Goal: Navigation & Orientation: Find specific page/section

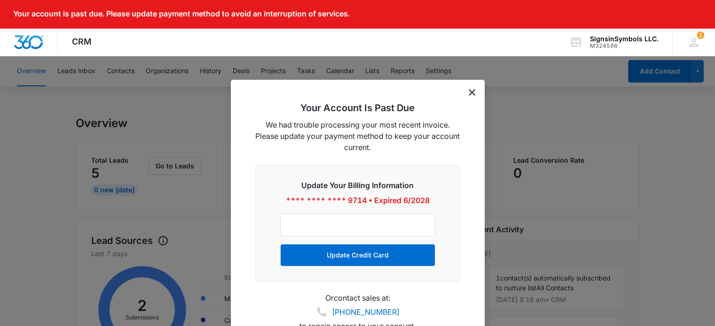
click at [472, 95] on icon "dismiss this dialog" at bounding box center [471, 92] width 7 height 7
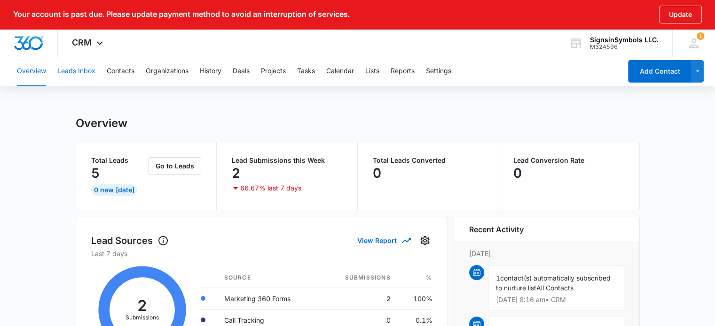
click at [80, 77] on button "Leads Inbox" at bounding box center [76, 71] width 38 height 30
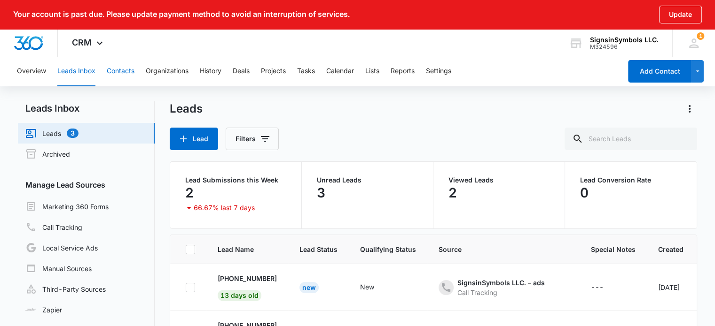
click at [115, 70] on button "Contacts" at bounding box center [121, 71] width 28 height 30
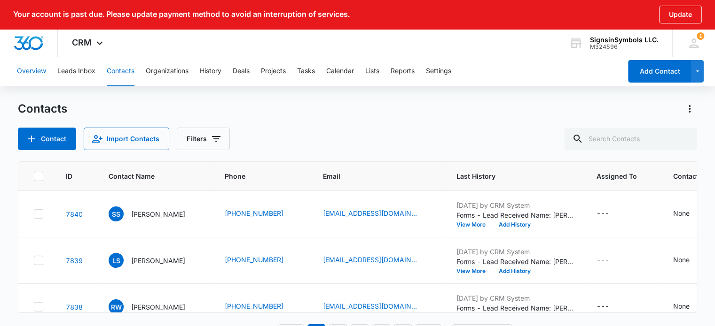
click at [43, 69] on button "Overview" at bounding box center [31, 71] width 29 height 30
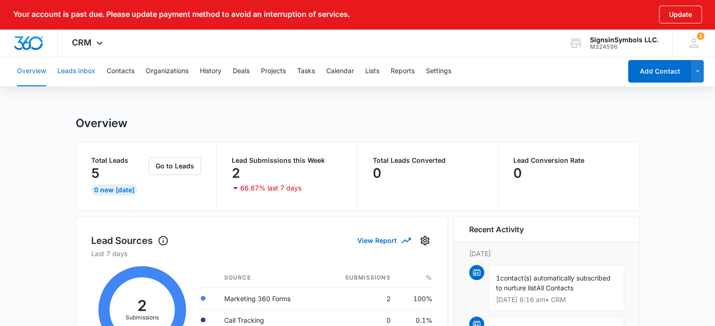
click at [85, 71] on button "Leads Inbox" at bounding box center [76, 71] width 38 height 30
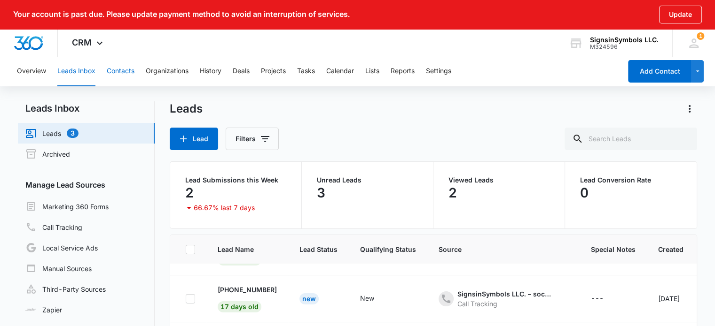
click at [124, 76] on button "Contacts" at bounding box center [121, 71] width 28 height 30
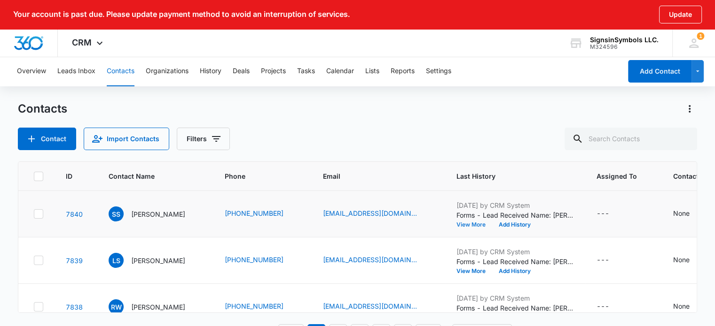
click at [456, 224] on button "View More" at bounding box center [474, 225] width 36 height 6
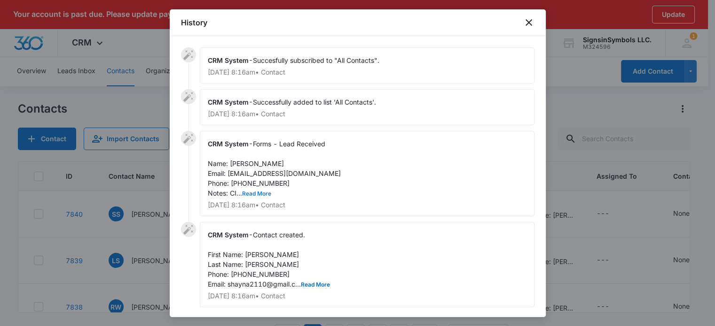
click at [265, 191] on button "Read More" at bounding box center [256, 194] width 29 height 6
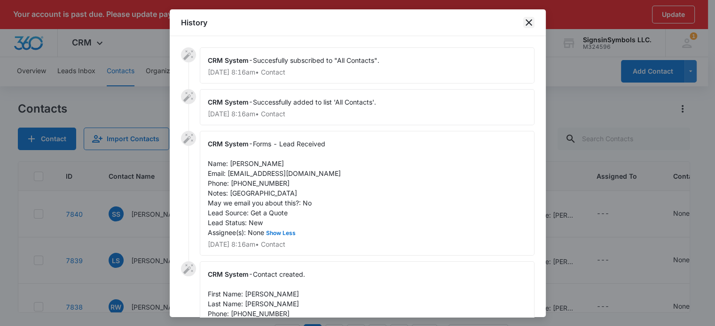
click at [530, 25] on icon "close" at bounding box center [528, 22] width 11 height 11
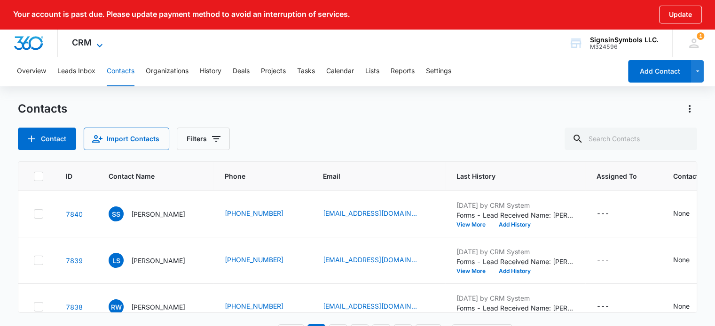
click at [97, 45] on icon at bounding box center [100, 45] width 6 height 3
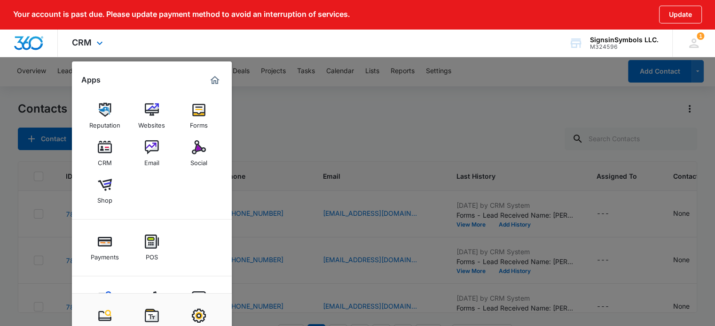
scroll to position [39, 0]
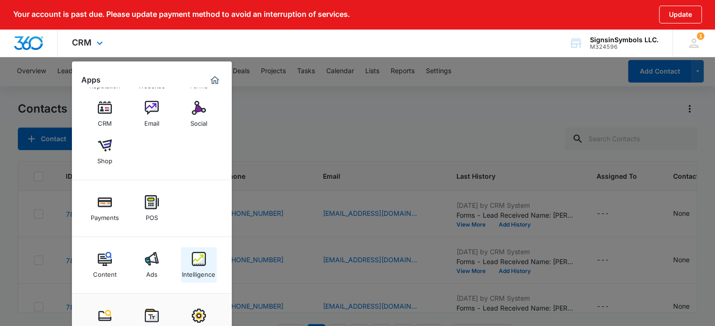
click at [195, 257] on img at bounding box center [199, 259] width 14 height 14
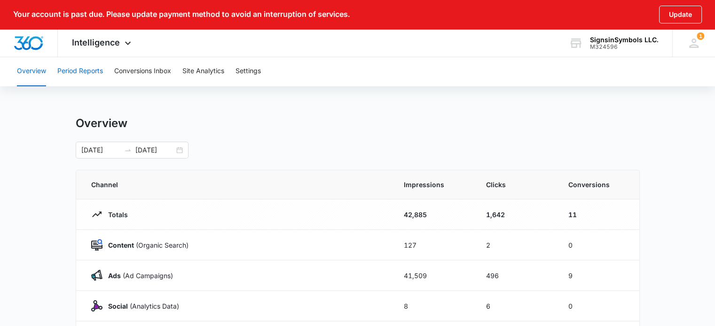
click at [81, 75] on button "Period Reports" at bounding box center [80, 71] width 46 height 30
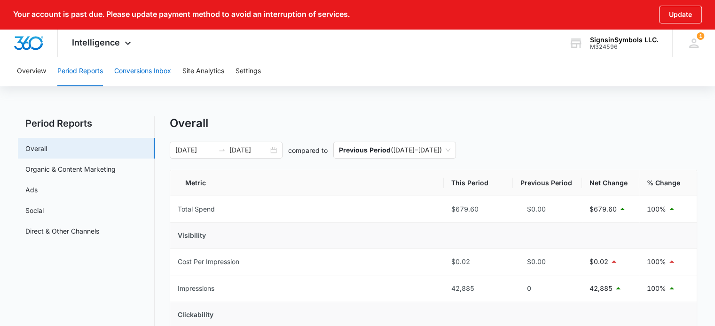
click at [129, 71] on button "Conversions Inbox" at bounding box center [142, 71] width 57 height 30
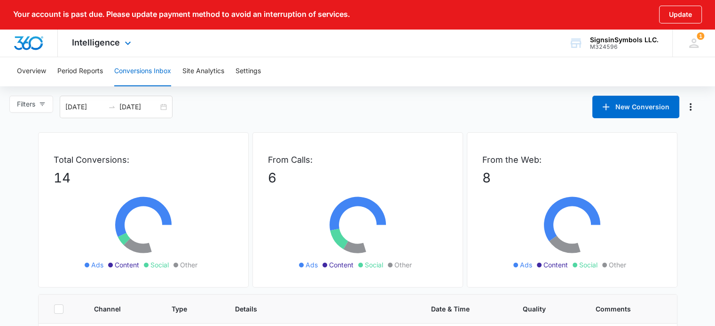
click at [107, 48] on div "Intelligence Apps Reputation Websites Forms CRM Email Social Shop Payments POS …" at bounding box center [103, 43] width 90 height 28
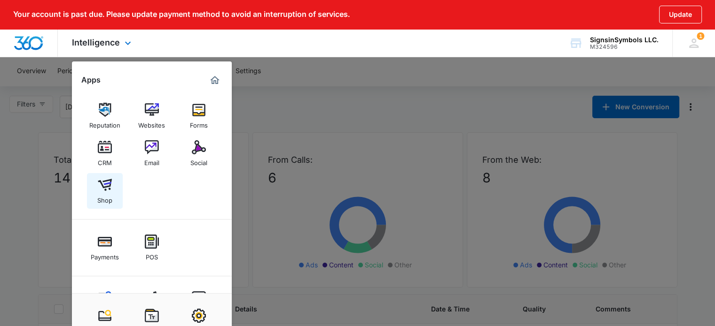
click at [115, 183] on link "Shop" at bounding box center [105, 191] width 36 height 36
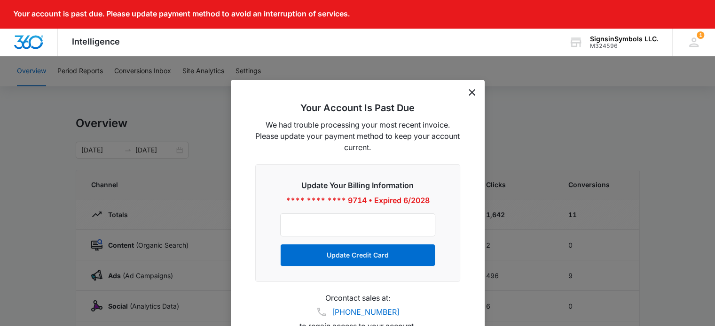
click at [471, 94] on icon "dismiss this dialog" at bounding box center [471, 92] width 7 height 7
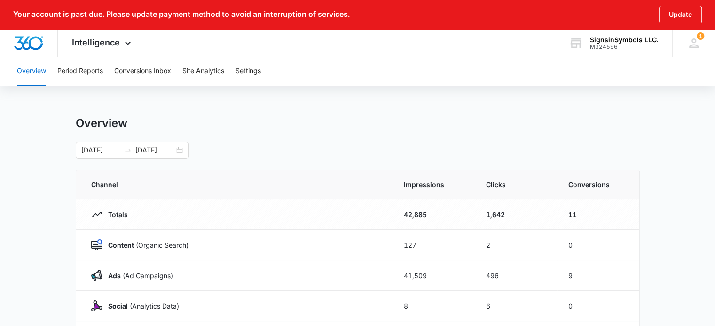
click at [107, 71] on div "Overview Period Reports Conversions Inbox Site Analytics Settings" at bounding box center [357, 71] width 692 height 30
click at [205, 75] on button "Site Analytics" at bounding box center [203, 71] width 42 height 30
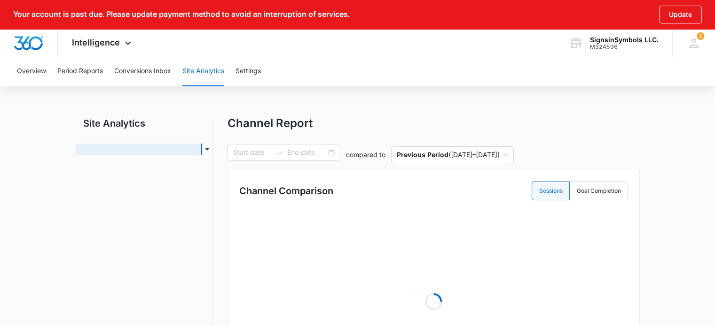
type input "[DATE]"
radio input "true"
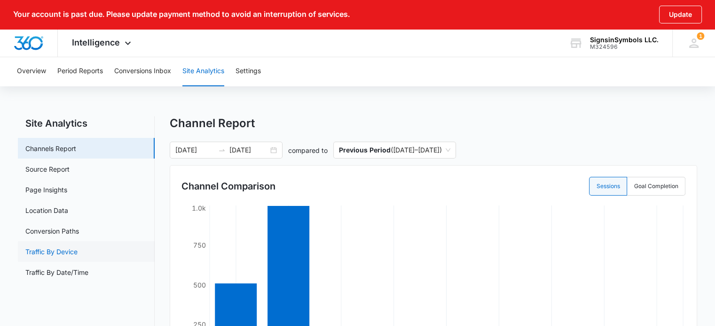
click at [55, 247] on link "Traffic By Device" at bounding box center [51, 252] width 52 height 10
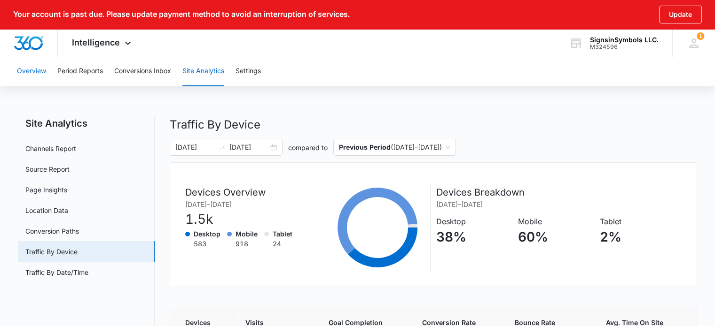
click at [40, 73] on button "Overview" at bounding box center [31, 71] width 29 height 30
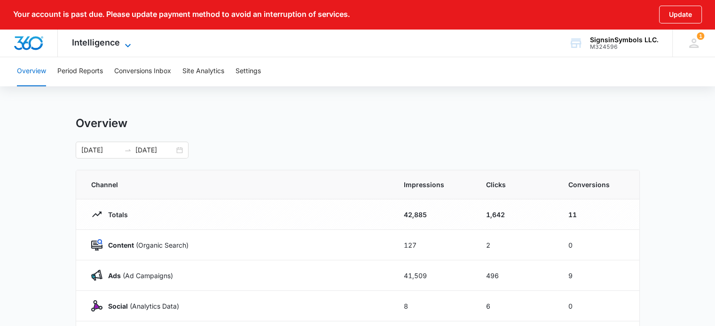
click at [86, 40] on span "Intelligence" at bounding box center [96, 43] width 48 height 10
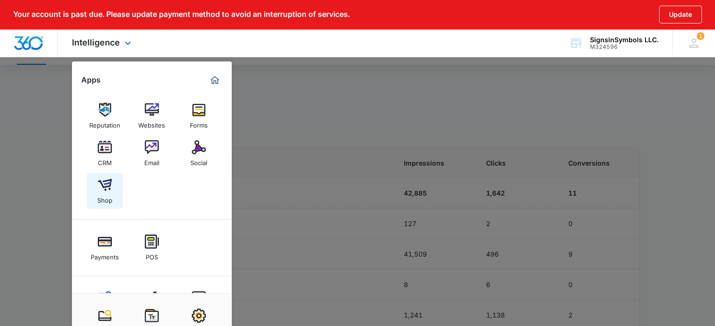
click at [103, 184] on img at bounding box center [105, 185] width 14 height 14
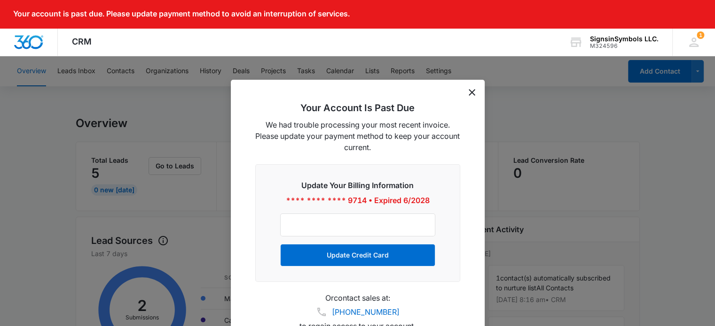
click at [467, 92] on div "Your Account Is Past Due We had trouble processing your most recent invoice. Pl…" at bounding box center [358, 215] width 254 height 270
click at [471, 92] on icon "dismiss this dialog" at bounding box center [471, 92] width 7 height 7
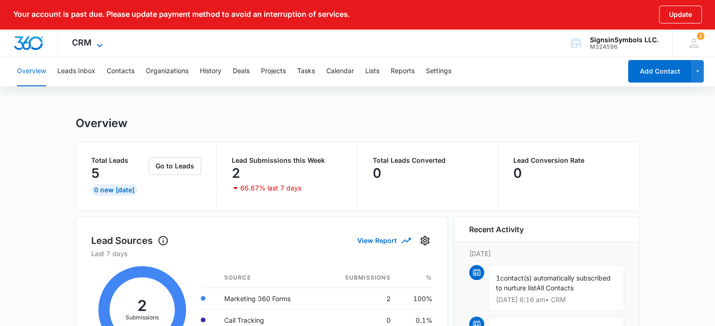
click at [82, 45] on span "CRM" at bounding box center [82, 43] width 20 height 10
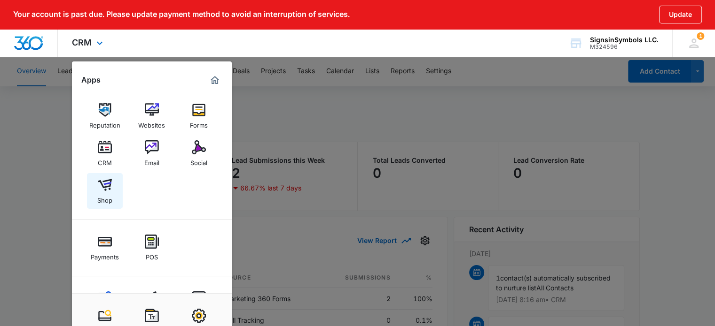
scroll to position [39, 0]
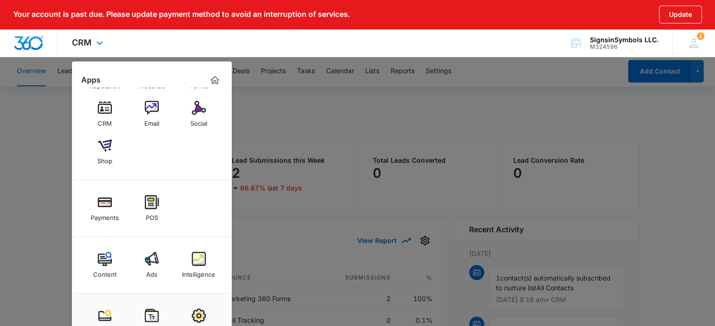
click at [43, 43] on img "Dashboard" at bounding box center [29, 43] width 30 height 14
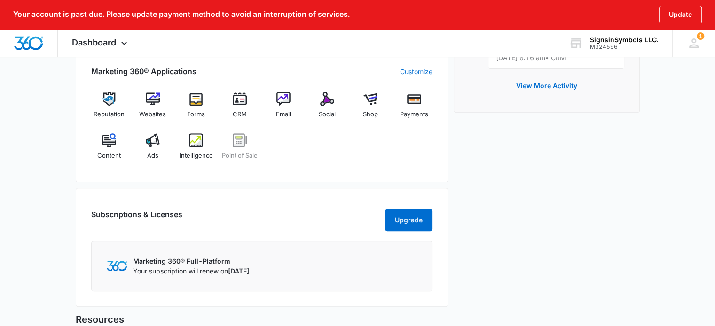
scroll to position [376, 0]
click at [231, 105] on div "CRM" at bounding box center [240, 109] width 36 height 33
